Goal: Entertainment & Leisure: Consume media (video, audio)

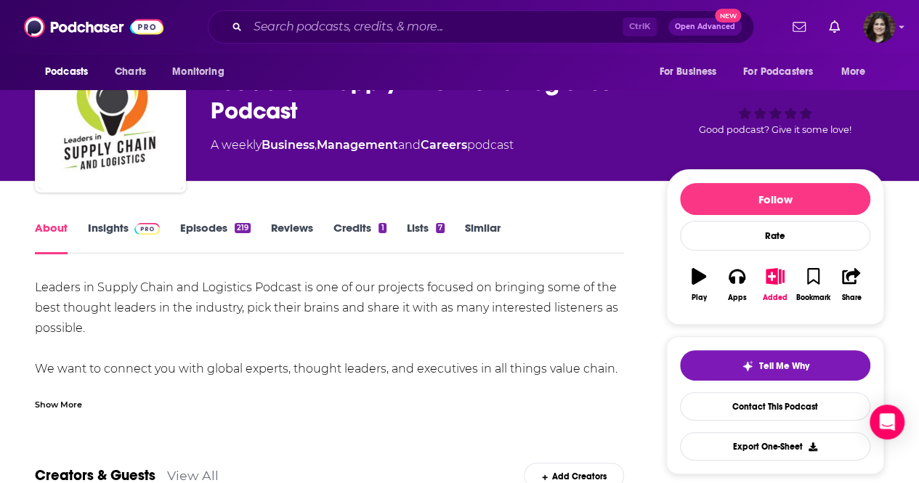
scroll to position [57, 0]
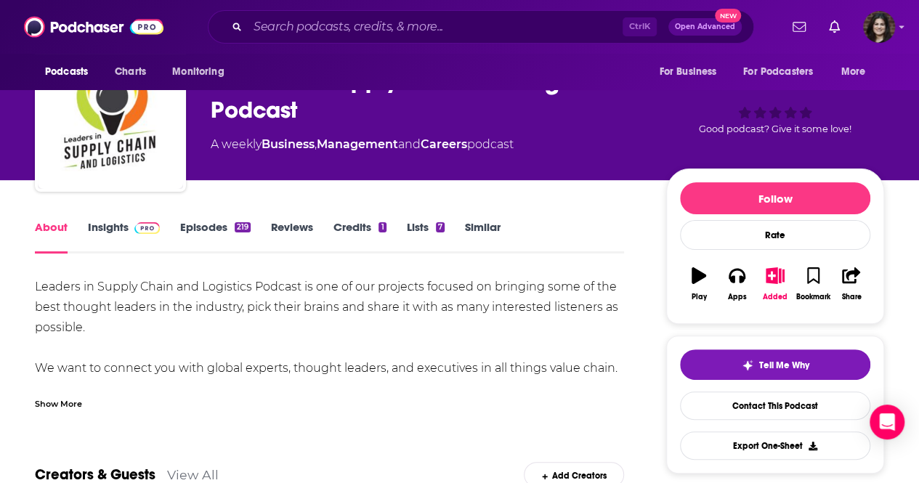
click at [190, 227] on link "Episodes 219" at bounding box center [215, 236] width 70 height 33
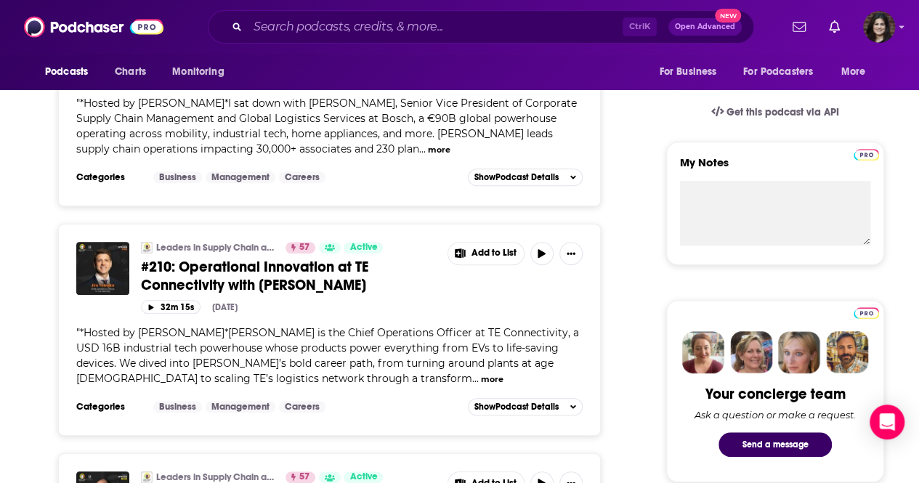
scroll to position [421, 0]
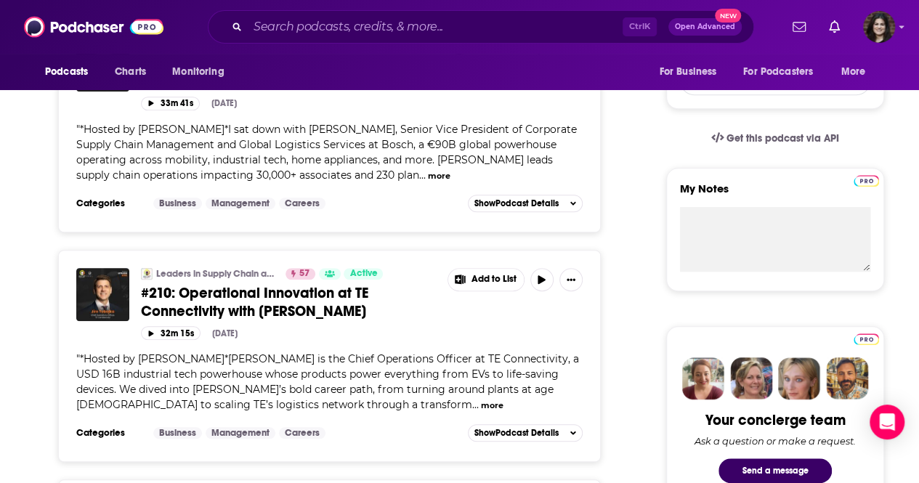
click at [238, 289] on span "#210: Operational Innovation at TE Connectivity with [PERSON_NAME]" at bounding box center [254, 302] width 227 height 36
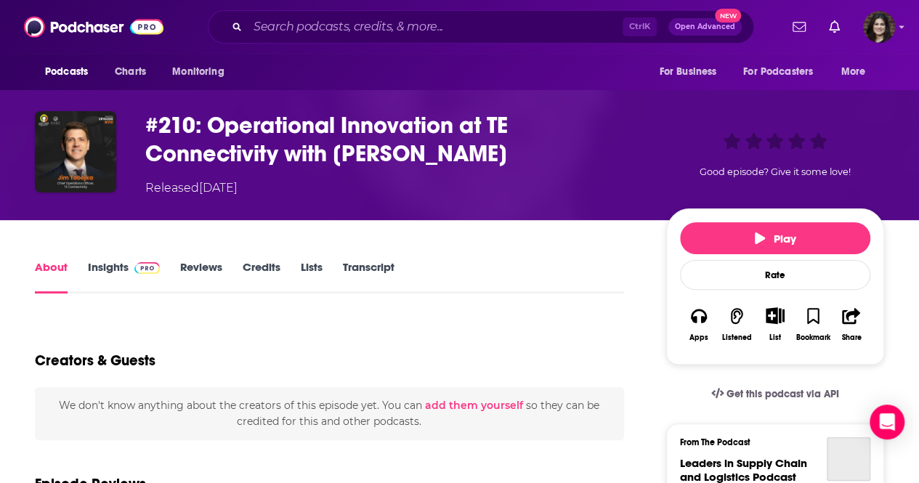
scroll to position [59, 0]
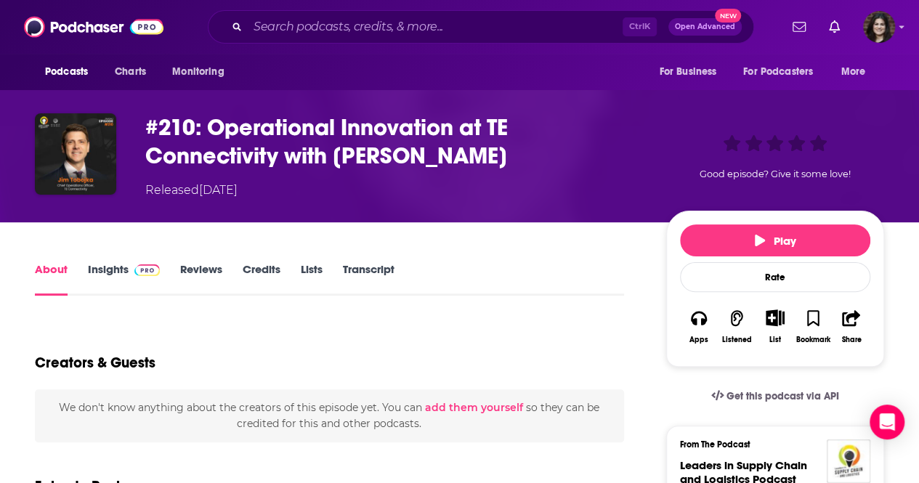
click at [97, 272] on link "Insights" at bounding box center [124, 278] width 72 height 33
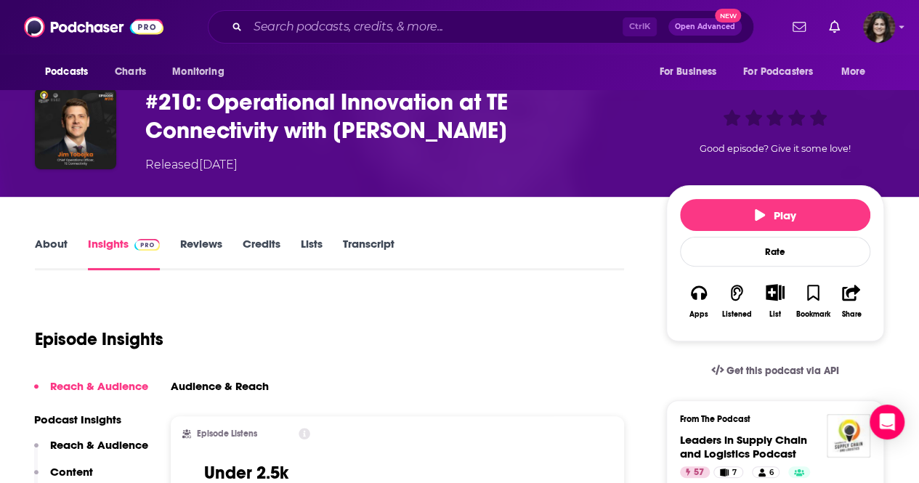
scroll to position [84, 0]
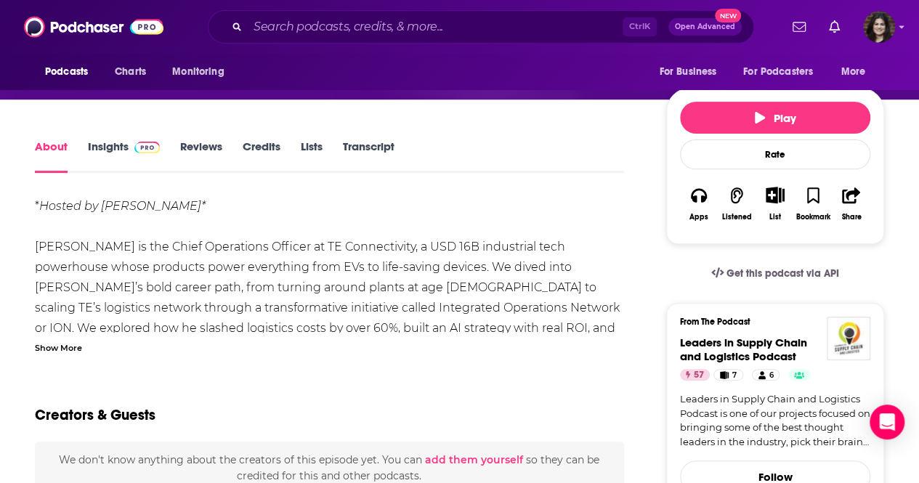
scroll to position [182, 0]
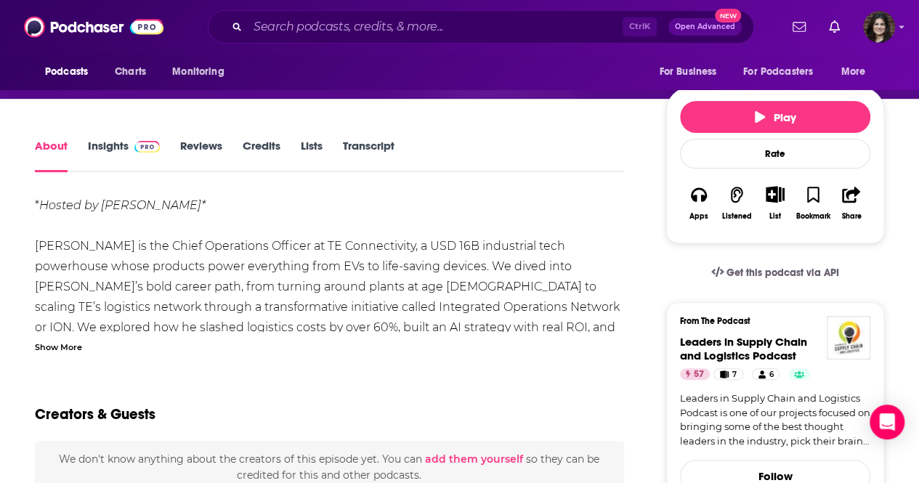
click at [55, 345] on div "Show More" at bounding box center [58, 346] width 47 height 14
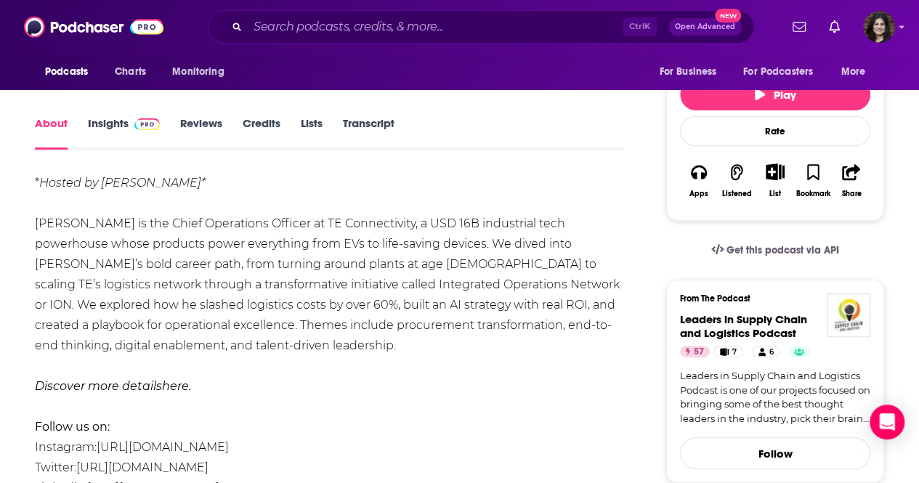
scroll to position [0, 0]
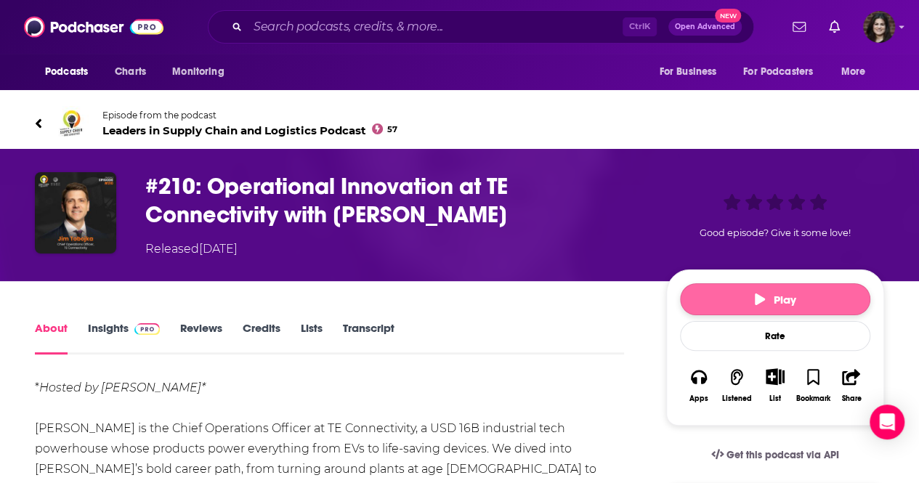
click at [688, 297] on button "Play" at bounding box center [775, 299] width 190 height 32
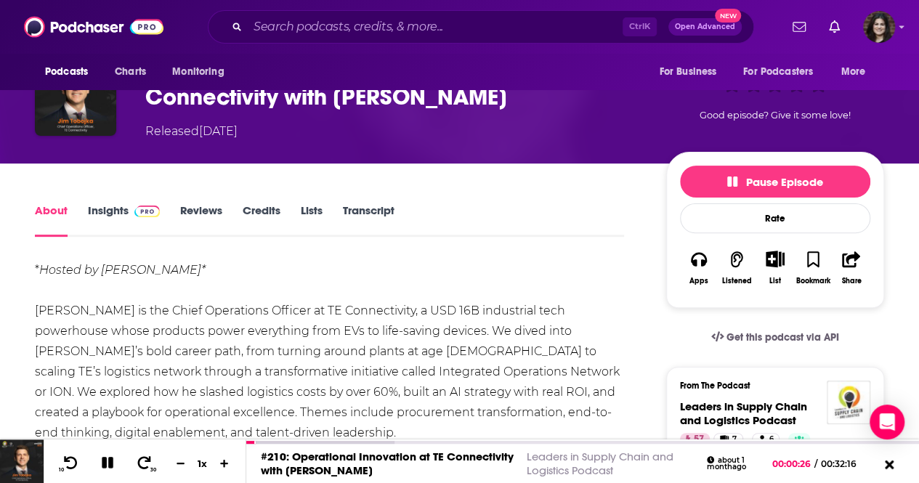
scroll to position [118, 0]
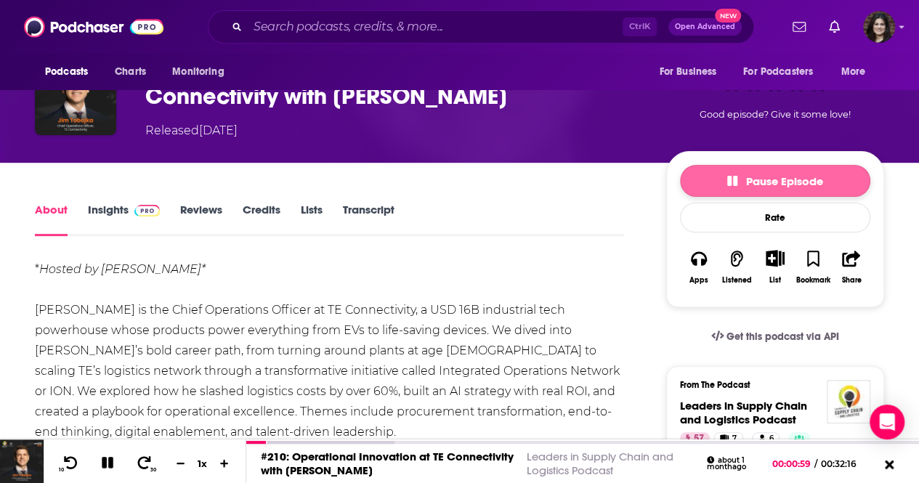
click at [710, 184] on button "Pause Episode" at bounding box center [775, 181] width 190 height 32
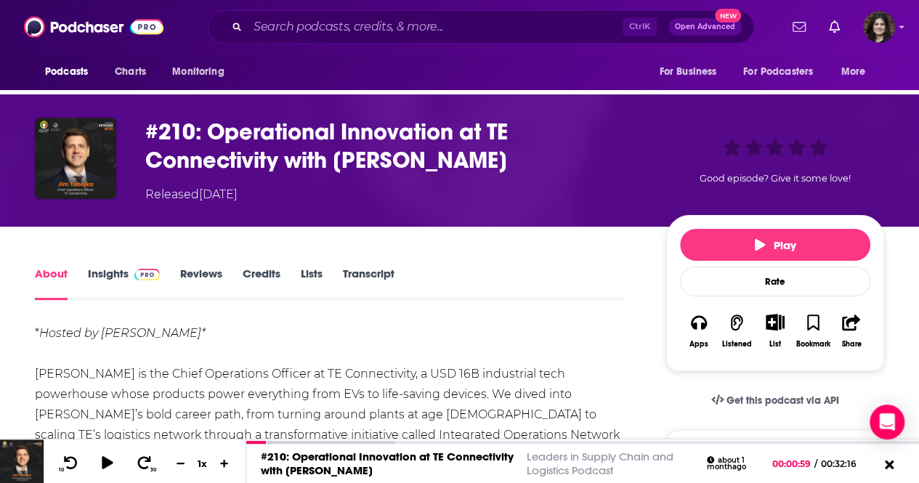
scroll to position [53, 0]
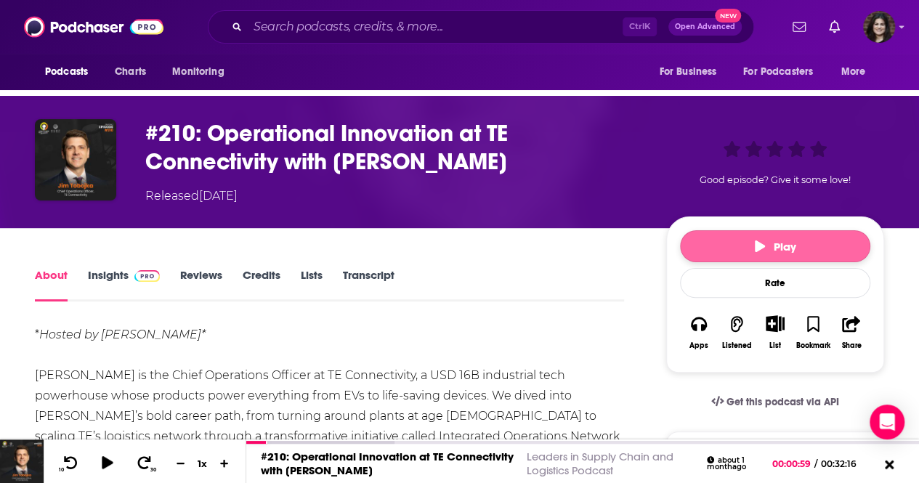
click at [723, 234] on button "Play" at bounding box center [775, 246] width 190 height 32
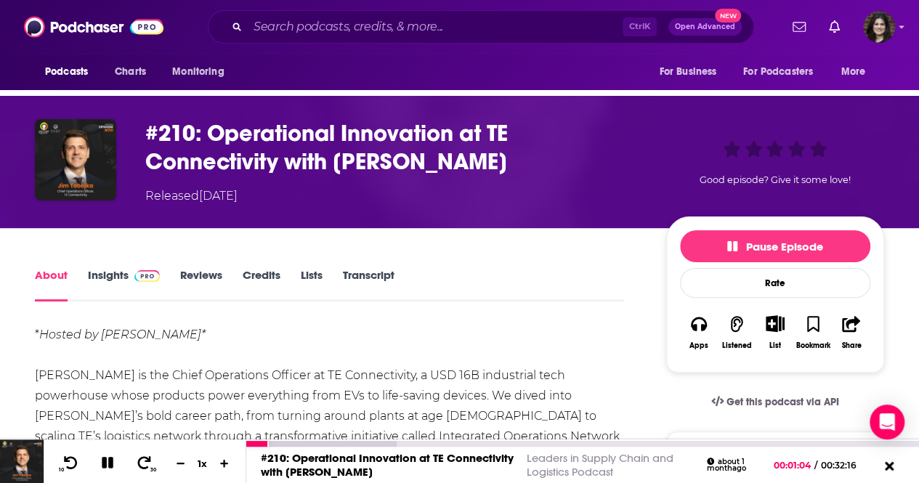
click at [100, 450] on div at bounding box center [113, 461] width 37 height 23
click at [102, 453] on div at bounding box center [113, 461] width 37 height 23
click at [110, 464] on icon at bounding box center [108, 463] width 12 height 12
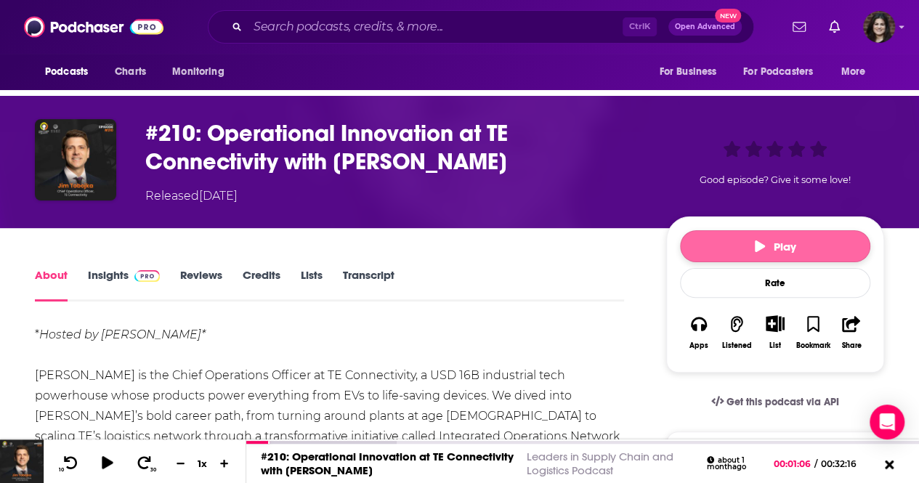
click at [716, 257] on button "Play" at bounding box center [775, 246] width 190 height 32
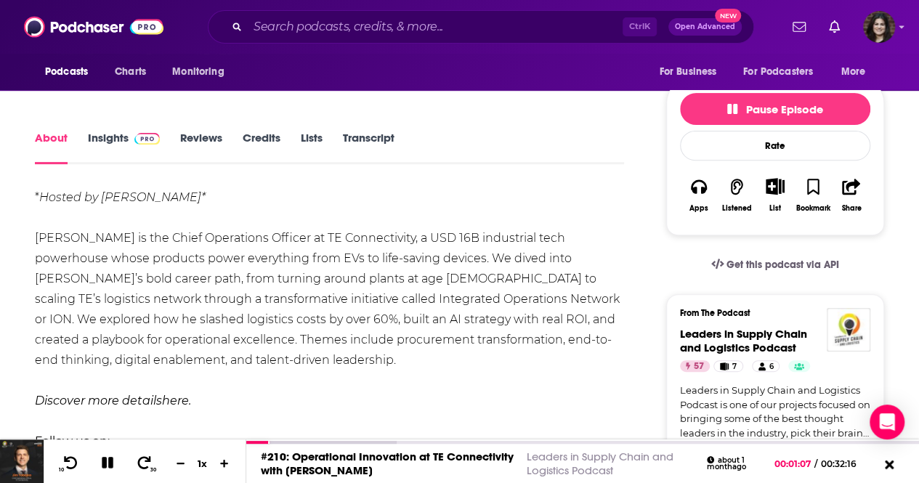
scroll to position [191, 0]
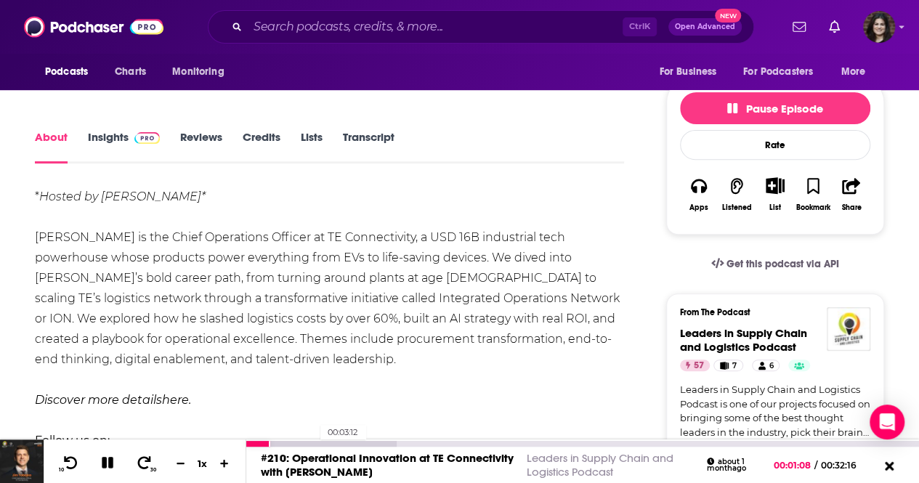
click at [312, 443] on div at bounding box center [321, 444] width 150 height 6
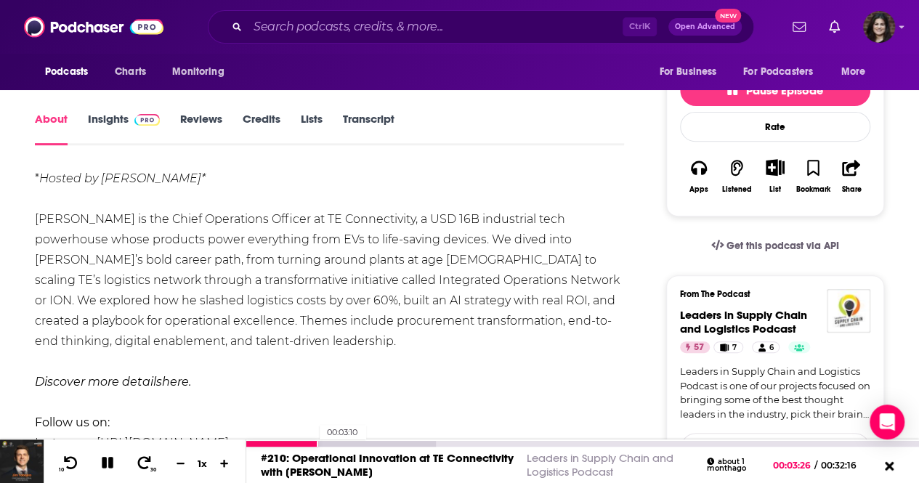
scroll to position [210, 0]
click at [336, 445] on div at bounding box center [340, 444] width 189 height 6
click at [346, 446] on div "00:04:51" at bounding box center [582, 444] width 673 height 6
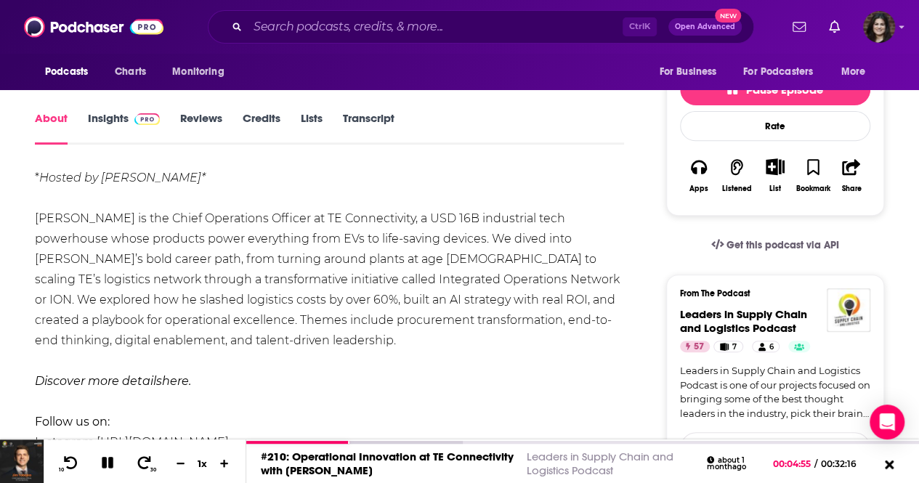
click at [350, 343] on div "* Hosted by [PERSON_NAME]* [PERSON_NAME] is the Chief Operations Officer at TE …" at bounding box center [329, 341] width 589 height 346
drag, startPoint x: 102, startPoint y: 344, endPoint x: 522, endPoint y: 315, distance: 420.8
click at [522, 315] on div "* Hosted by [PERSON_NAME]* [PERSON_NAME] is the Chief Operations Officer at TE …" at bounding box center [329, 341] width 589 height 346
copy div "alent-driven leadership."
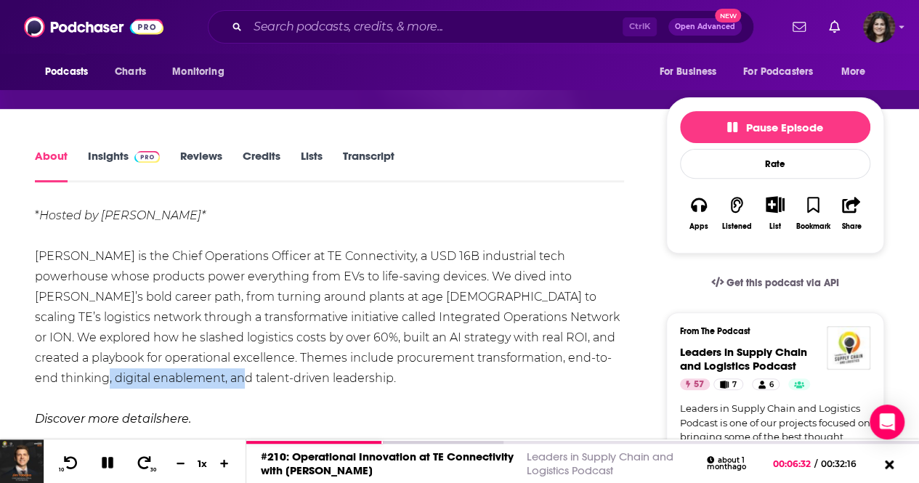
scroll to position [0, 0]
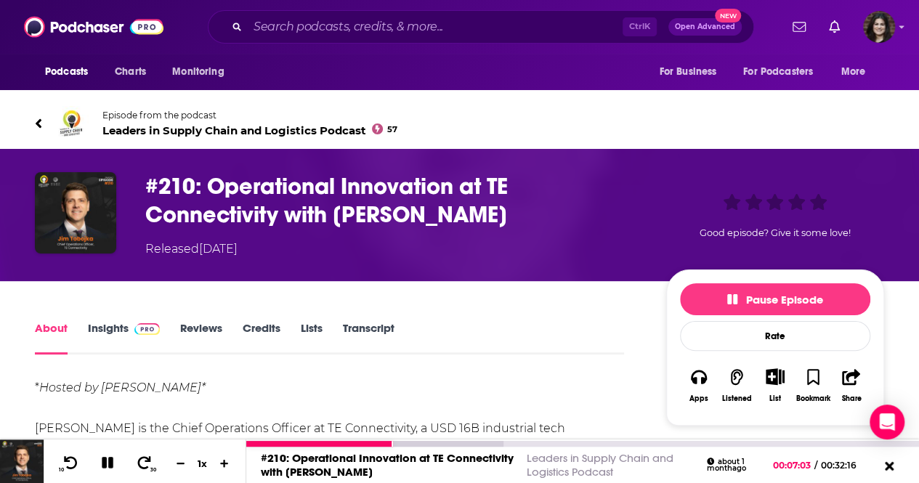
click at [107, 463] on icon at bounding box center [107, 463] width 21 height 20
